Goal: Information Seeking & Learning: Learn about a topic

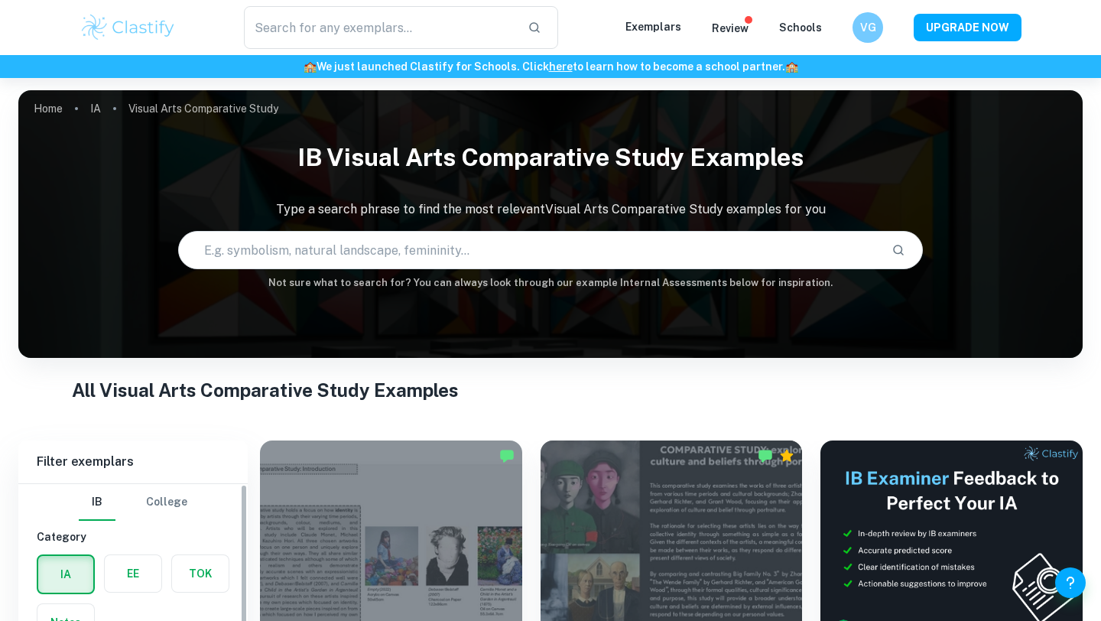
scroll to position [307, 0]
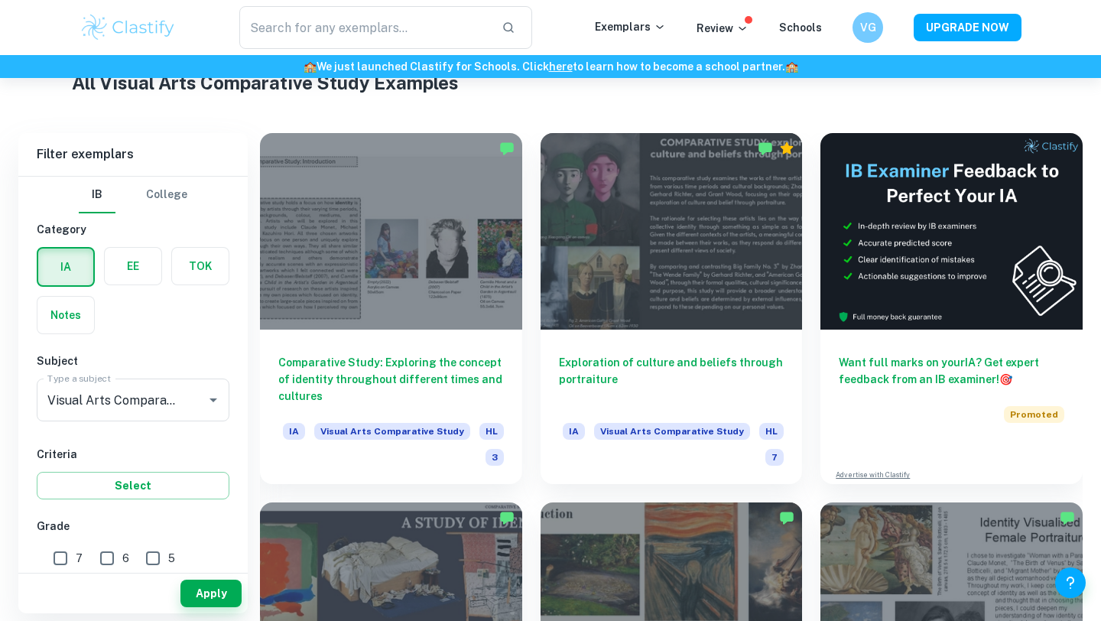
click at [65, 568] on div "Apply" at bounding box center [132, 590] width 229 height 47
click at [62, 565] on input "7" at bounding box center [60, 558] width 31 height 31
checkbox input "true"
click at [107, 567] on div "Apply" at bounding box center [132, 590] width 229 height 47
click at [101, 558] on input "6" at bounding box center [107, 558] width 31 height 31
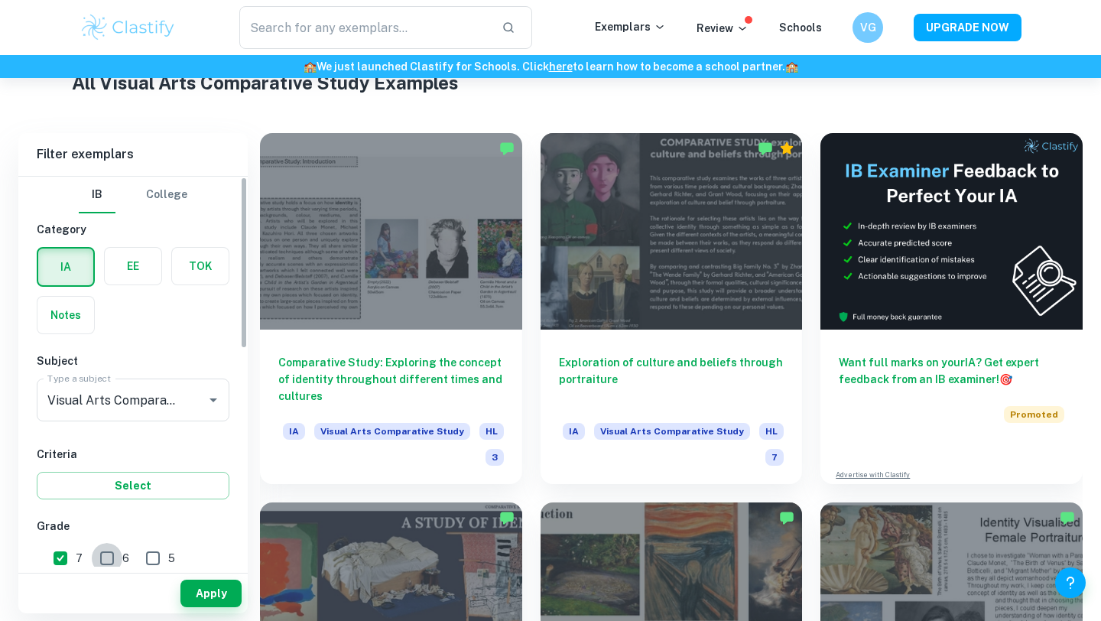
checkbox input "true"
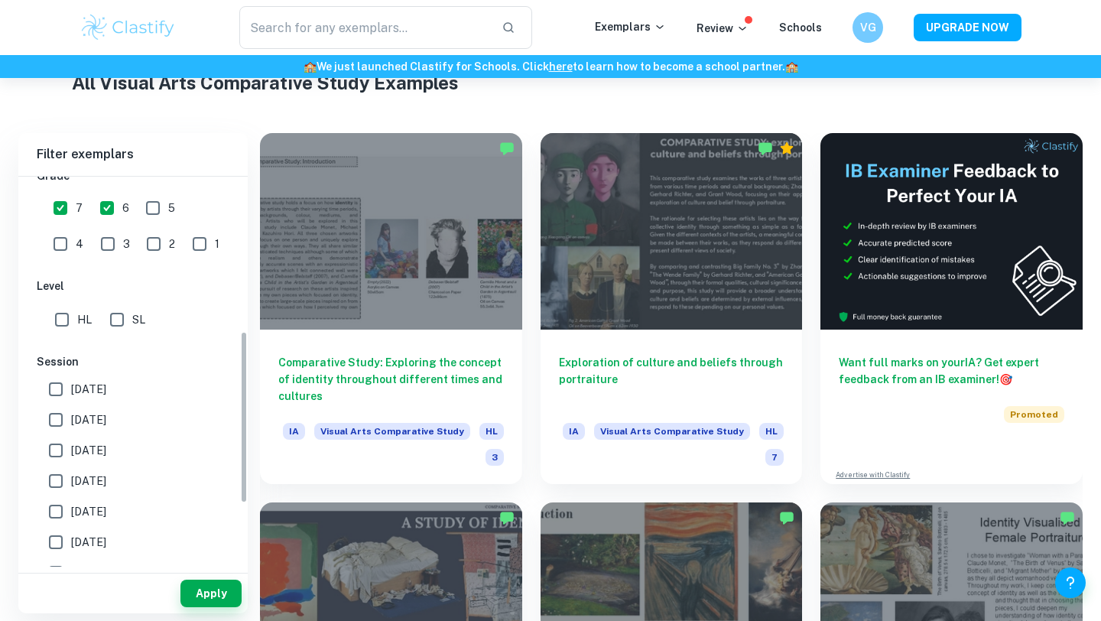
scroll to position [353, 0]
click at [63, 385] on input "[DATE]" at bounding box center [56, 386] width 31 height 31
checkbox input "true"
click at [64, 420] on input "[DATE]" at bounding box center [56, 417] width 31 height 31
checkbox input "true"
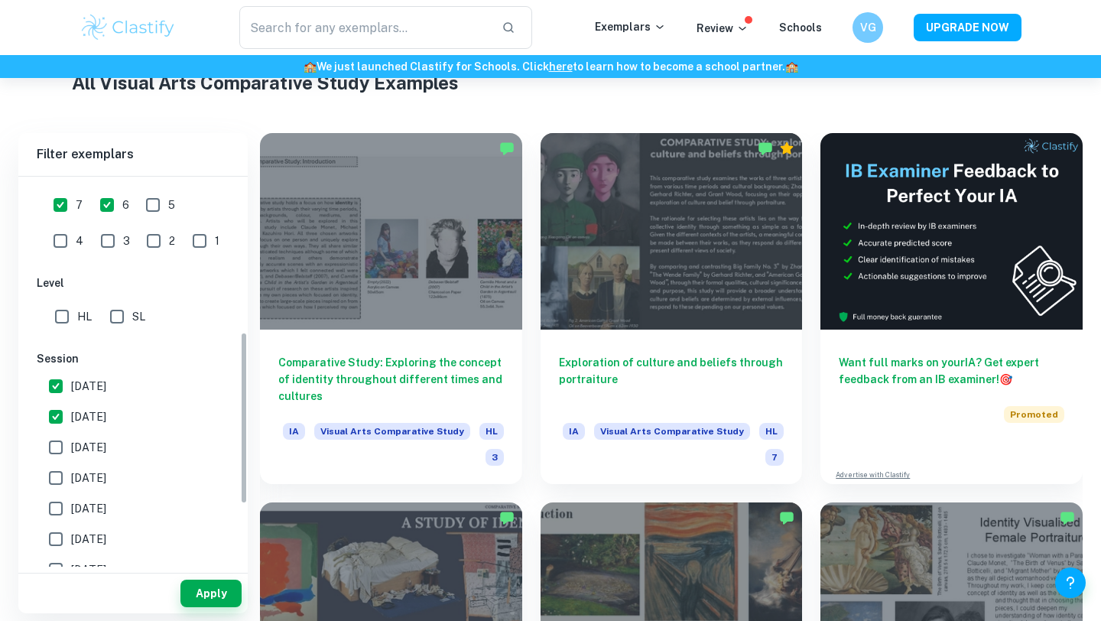
click at [59, 391] on input "[DATE]" at bounding box center [56, 386] width 31 height 31
checkbox input "false"
click at [67, 439] on input "[DATE]" at bounding box center [56, 447] width 31 height 31
checkbox input "true"
click at [189, 587] on button "Apply" at bounding box center [211, 594] width 61 height 28
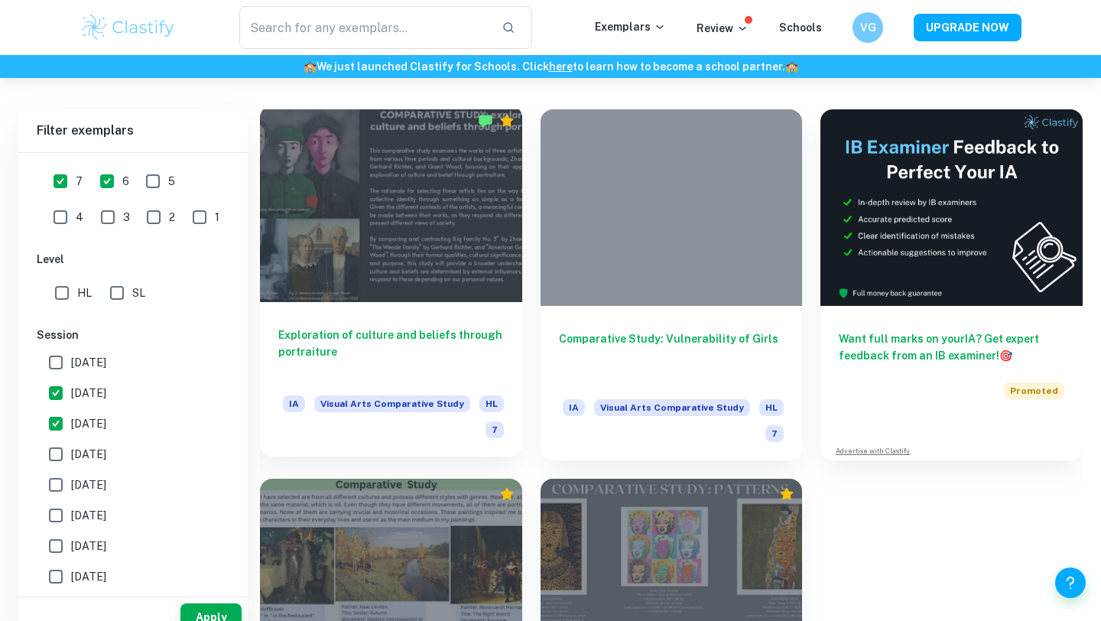
scroll to position [288, 0]
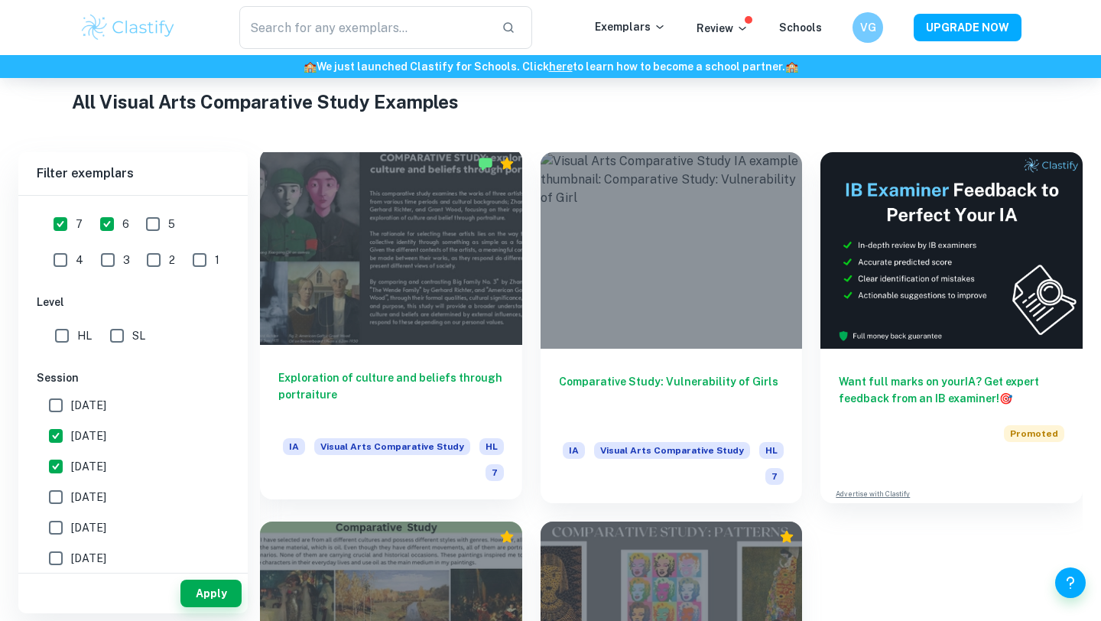
click at [351, 284] on div at bounding box center [391, 246] width 262 height 197
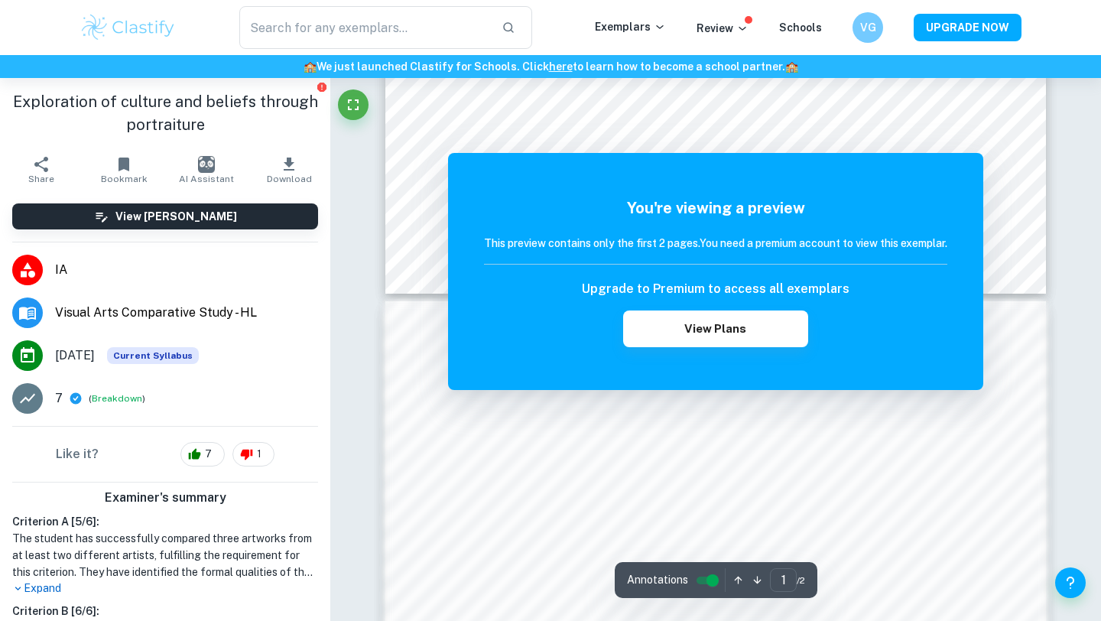
scroll to position [329, 0]
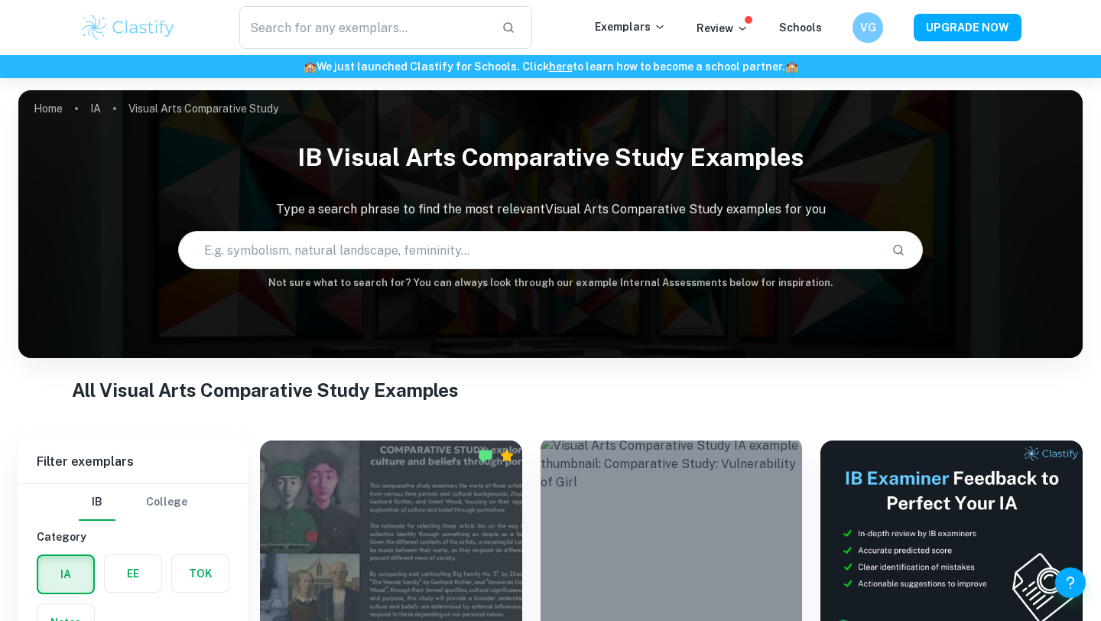
scroll to position [224, 0]
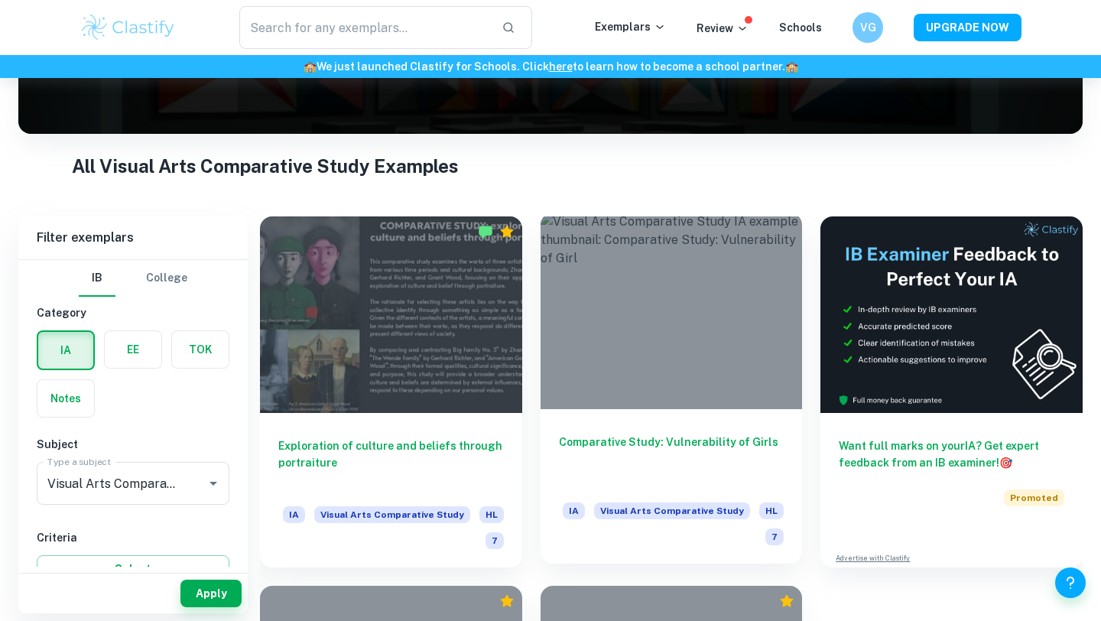
click at [642, 408] on div at bounding box center [672, 311] width 262 height 197
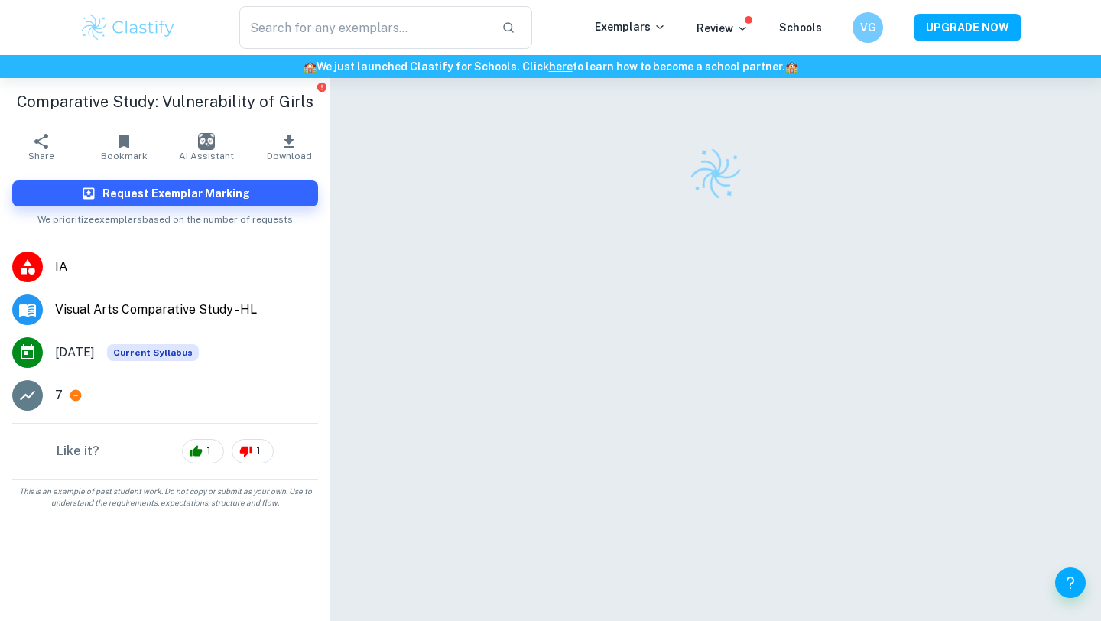
scroll to position [78, 0]
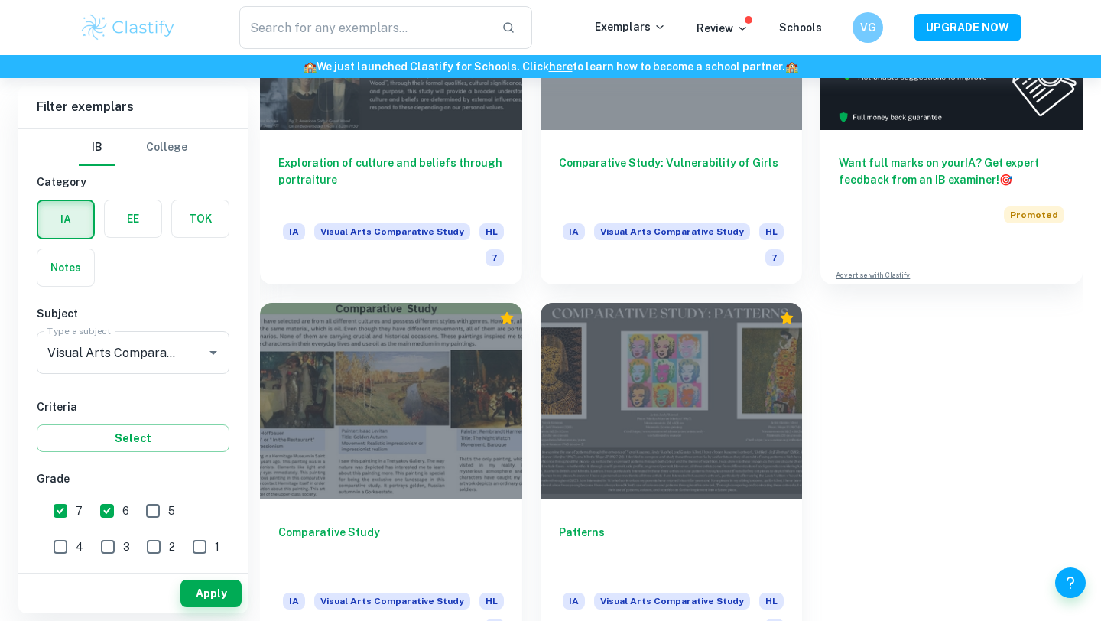
scroll to position [540, 0]
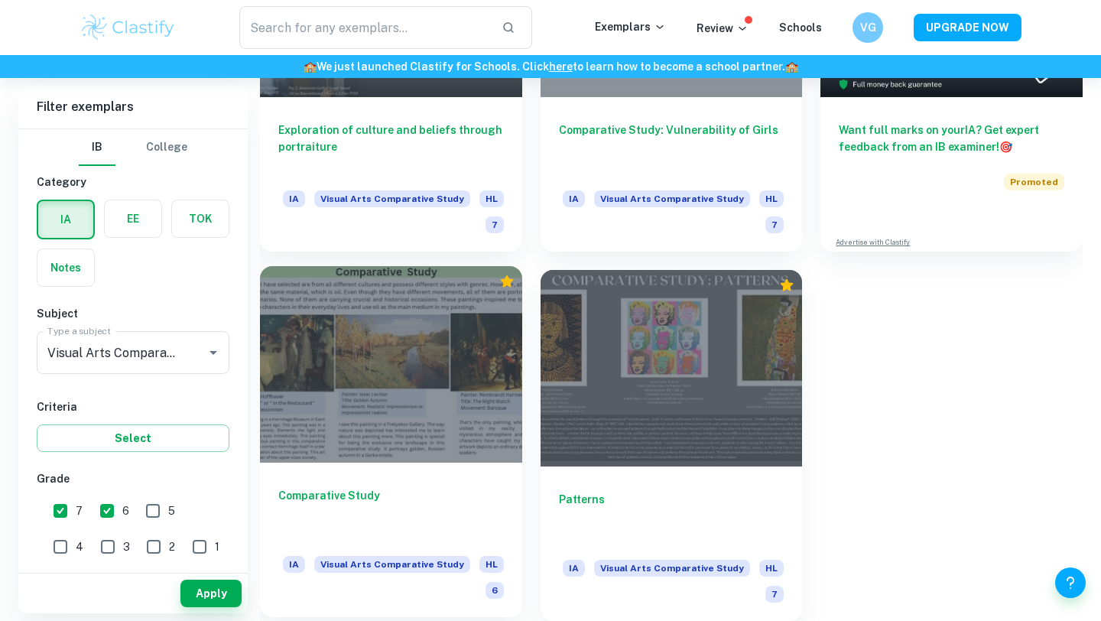
click at [428, 385] on div at bounding box center [391, 364] width 262 height 197
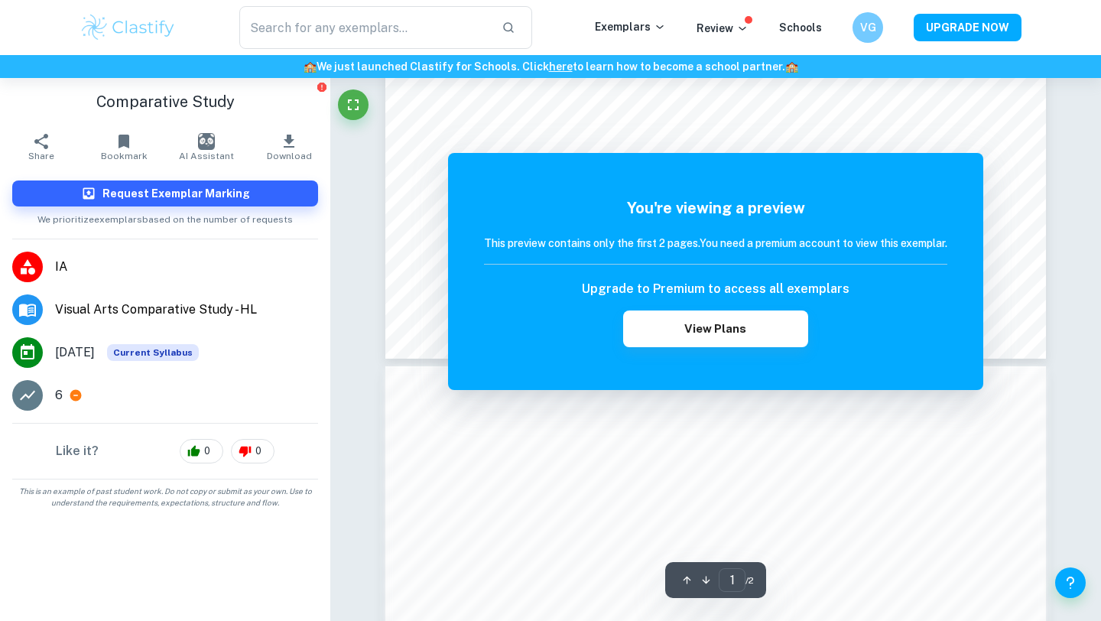
scroll to position [101, 0]
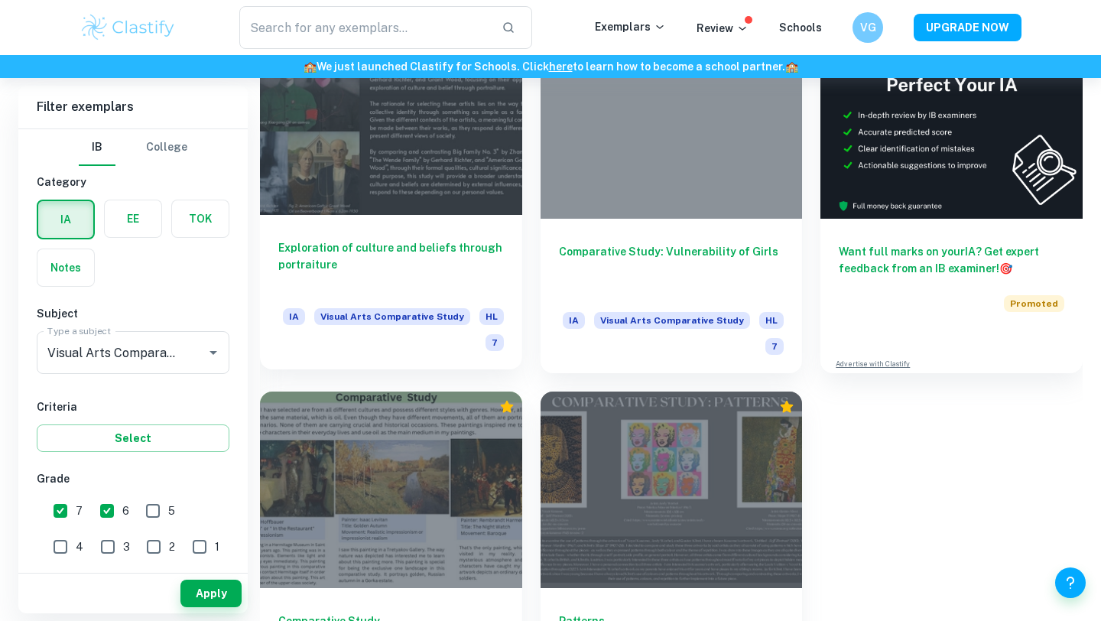
scroll to position [540, 0]
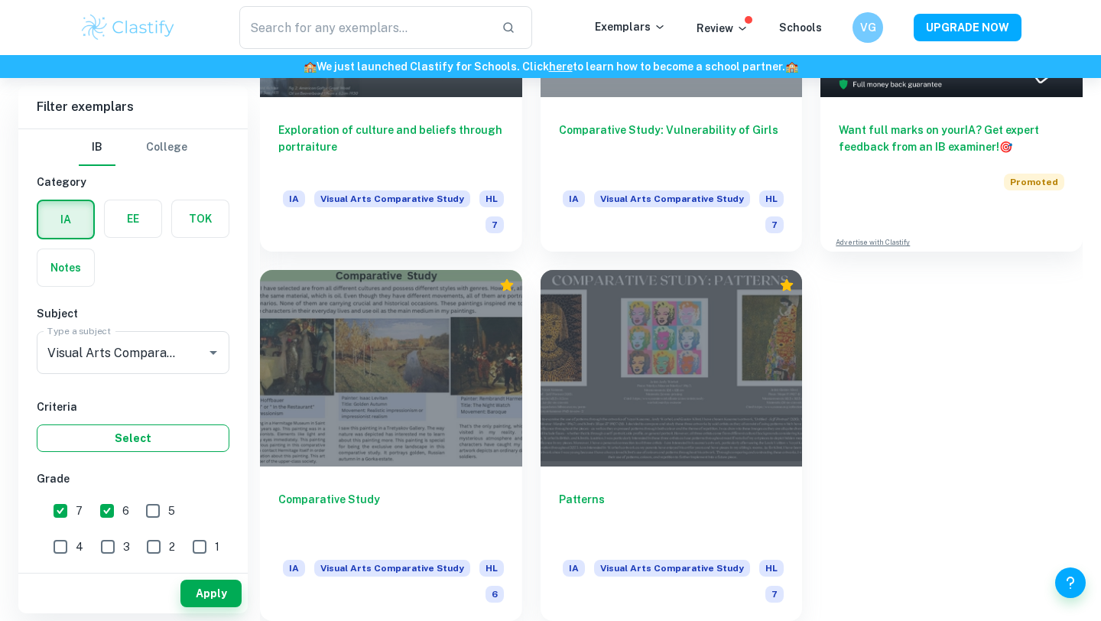
click at [142, 444] on button "Select" at bounding box center [133, 439] width 193 height 28
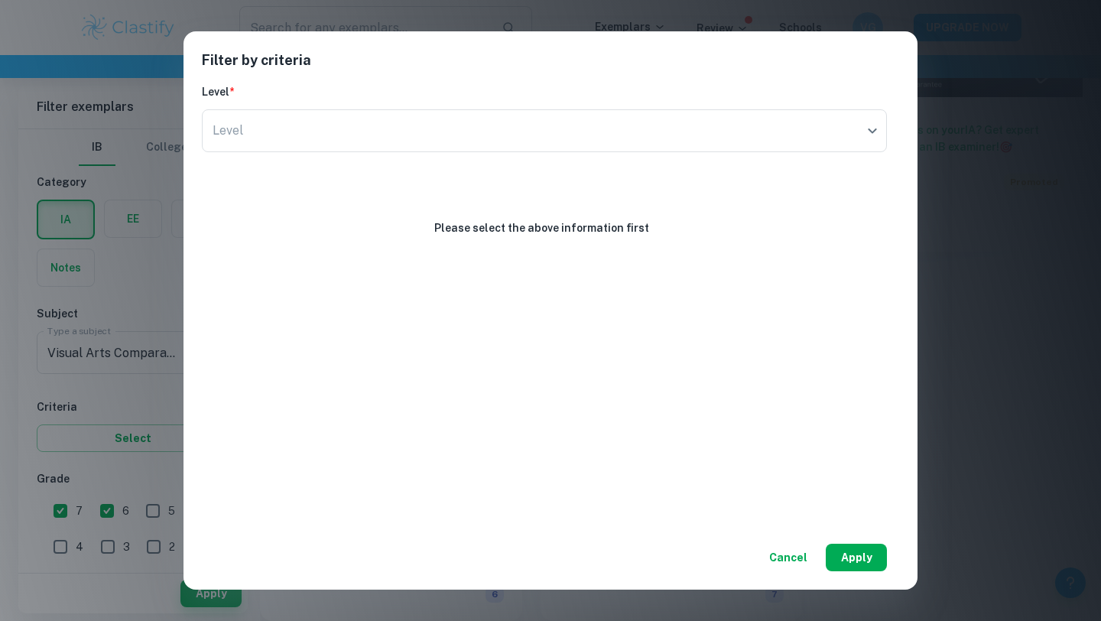
click at [854, 561] on button "Apply" at bounding box center [856, 558] width 61 height 28
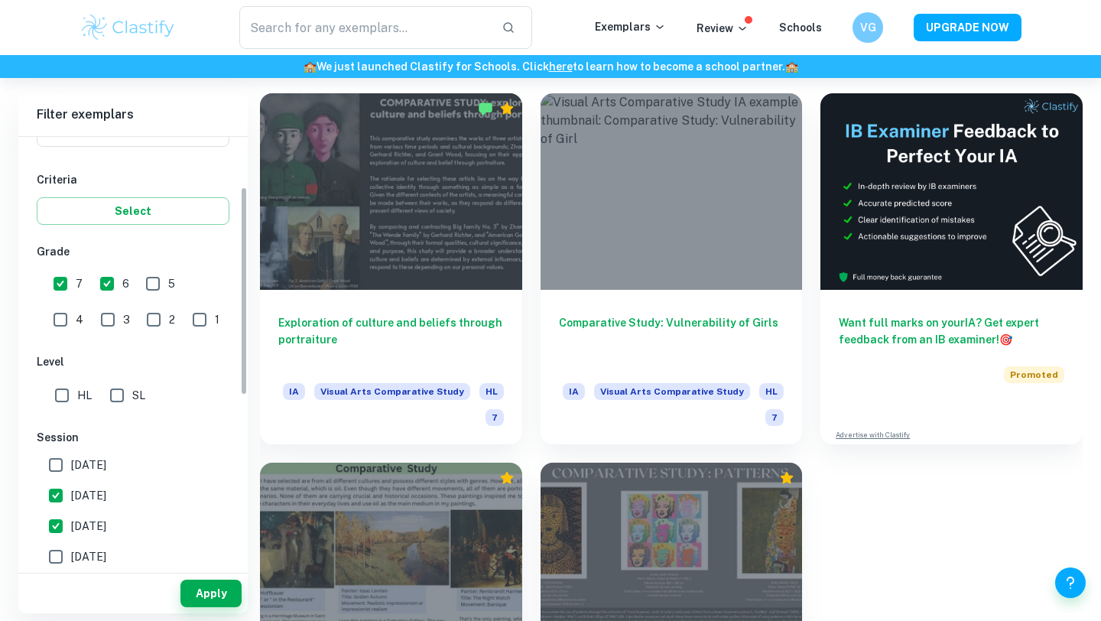
scroll to position [352, 0]
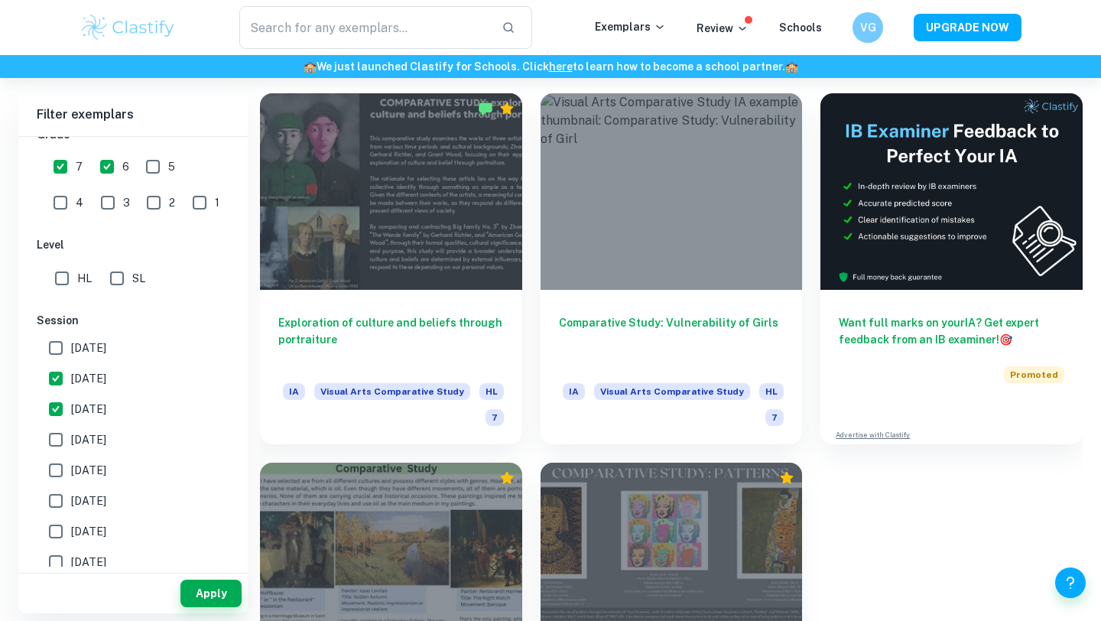
click at [57, 434] on input "[DATE]" at bounding box center [56, 440] width 31 height 31
checkbox input "true"
click at [57, 477] on input "[DATE]" at bounding box center [56, 470] width 31 height 31
checkbox input "true"
click at [216, 604] on button "Apply" at bounding box center [211, 594] width 61 height 28
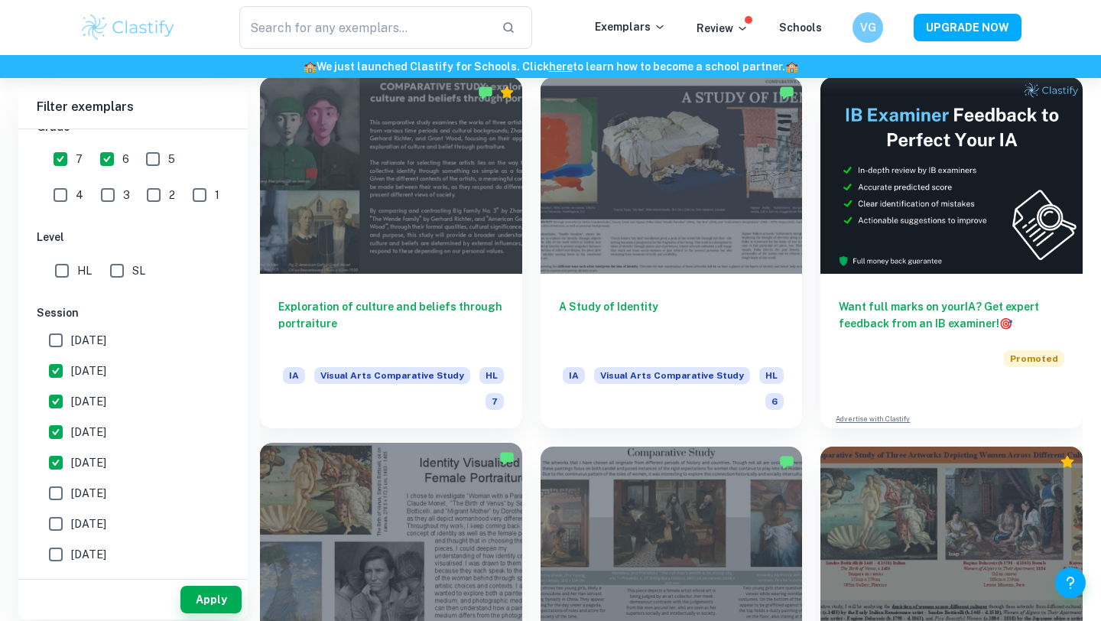
scroll to position [361, 0]
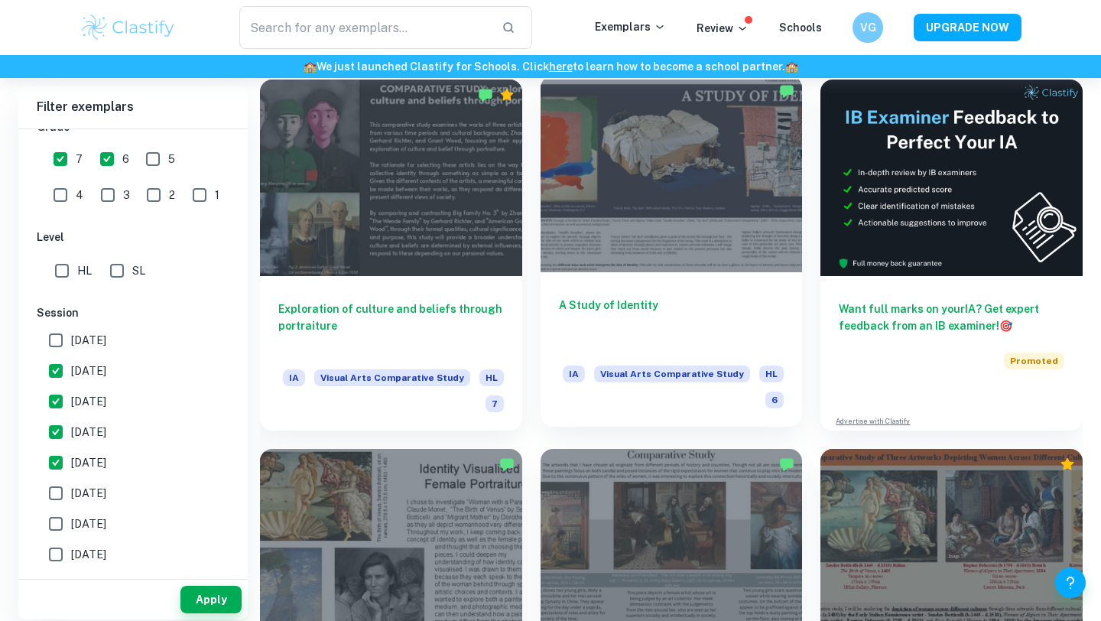
click at [714, 225] on div at bounding box center [672, 174] width 262 height 197
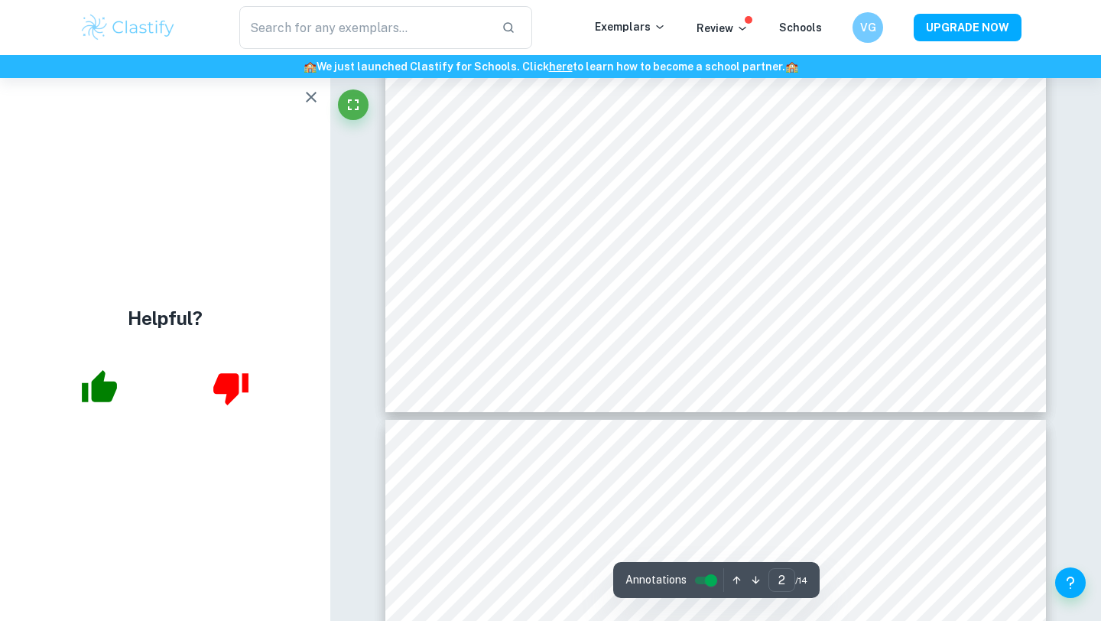
scroll to position [50, 0]
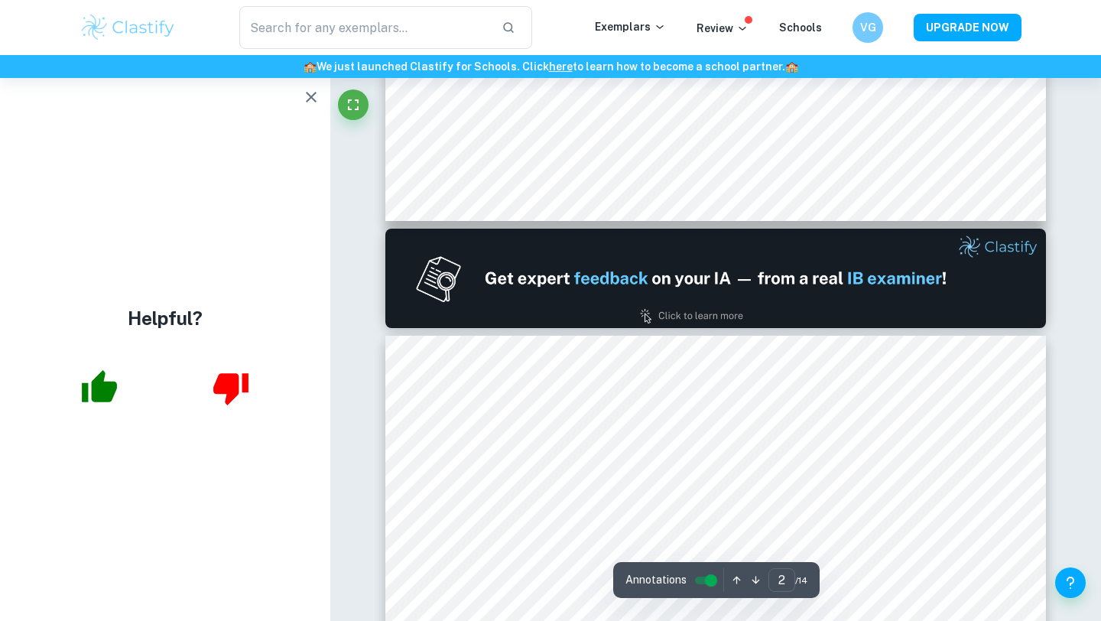
type input "1"
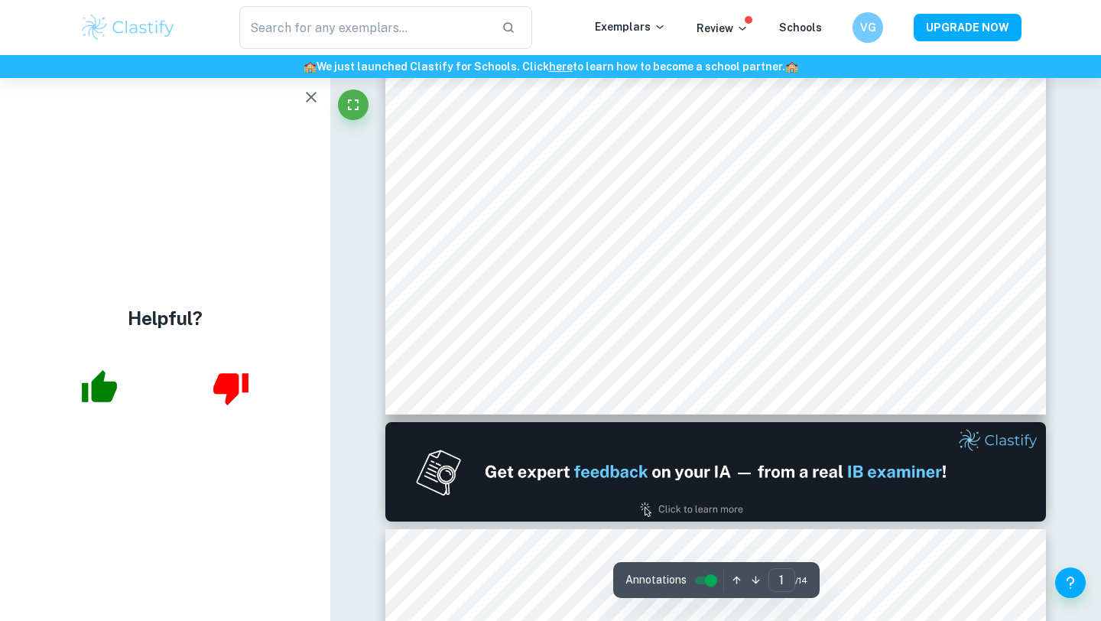
scroll to position [0, 0]
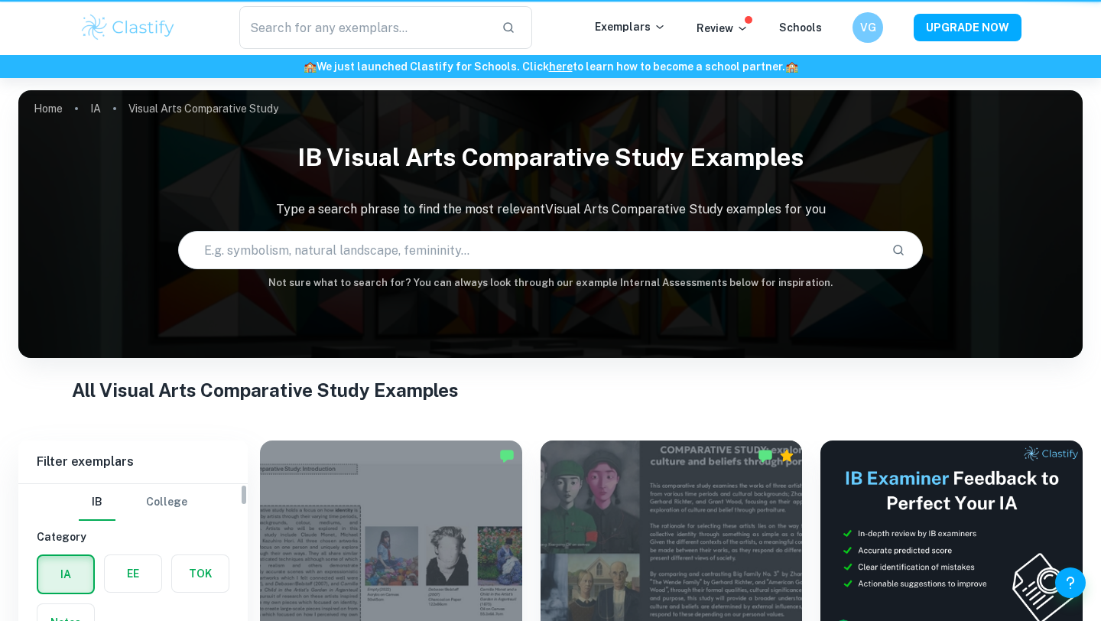
scroll to position [361, 0]
